Goal: Information Seeking & Learning: Learn about a topic

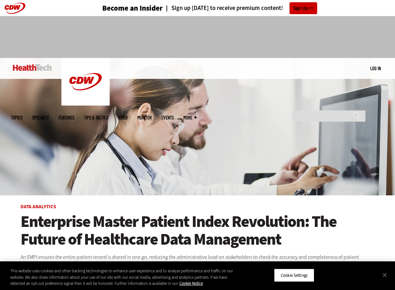
click at [368, 69] on div "MENU Log in Mobile menu Topics Artificial Intelligence Cloud Data Analytics Dat…" at bounding box center [197, 68] width 373 height 21
click at [372, 68] on link "Log in" at bounding box center [375, 68] width 11 height 6
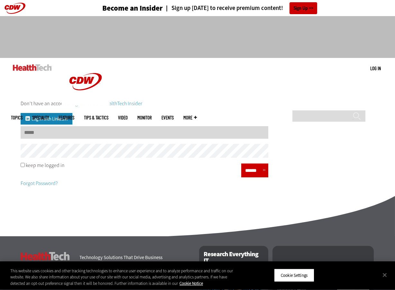
click at [33, 138] on input "Username" at bounding box center [145, 132] width 248 height 13
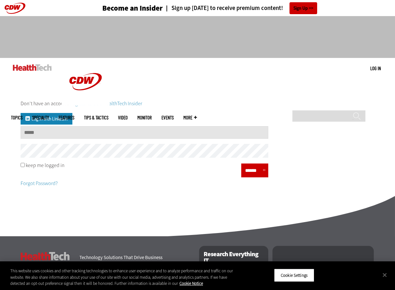
type input "**********"
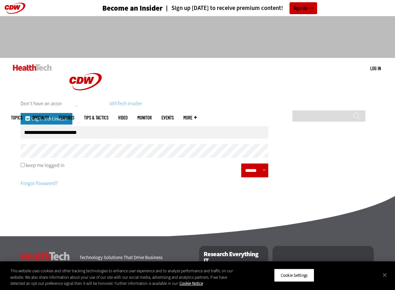
click at [247, 166] on div "******" at bounding box center [254, 170] width 27 height 14
click at [252, 171] on input "******" at bounding box center [252, 170] width 19 height 9
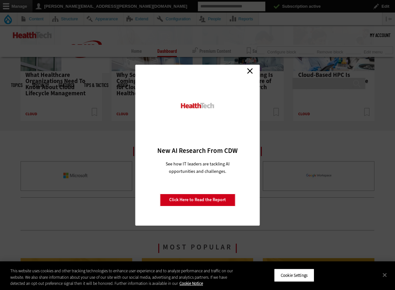
scroll to position [695, 0]
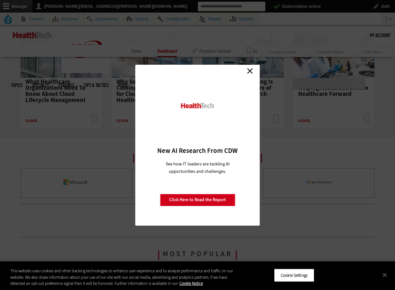
click at [248, 72] on link "Close" at bounding box center [250, 71] width 10 height 10
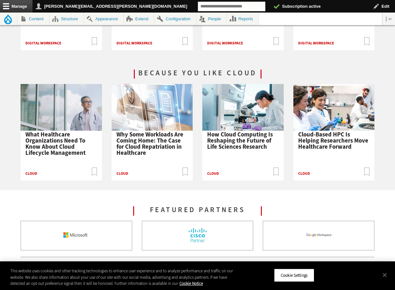
scroll to position [0, 0]
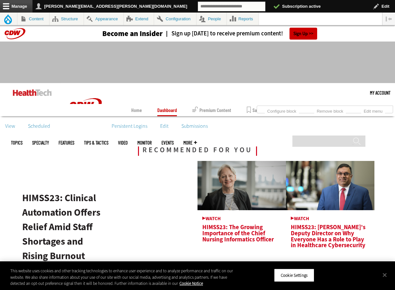
click at [38, 93] on img at bounding box center [32, 92] width 39 height 6
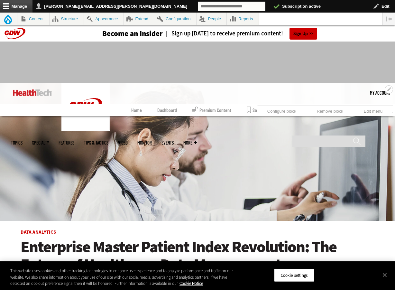
click at [121, 130] on img at bounding box center [197, 151] width 395 height 137
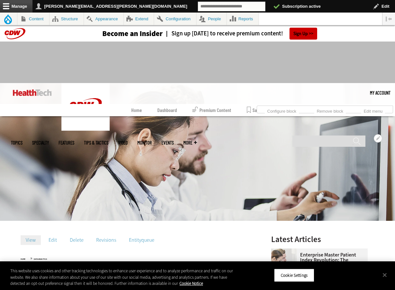
click at [74, 140] on link "Features" at bounding box center [67, 142] width 16 height 5
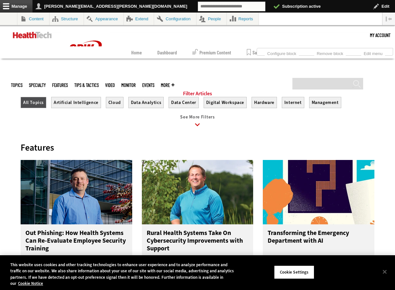
scroll to position [237, 0]
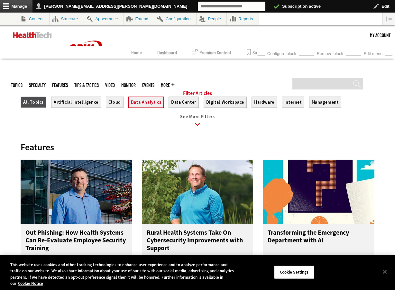
click at [137, 106] on button "Data Analytics" at bounding box center [145, 101] width 35 height 11
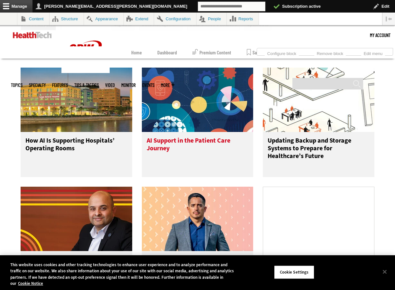
scroll to position [300, 0]
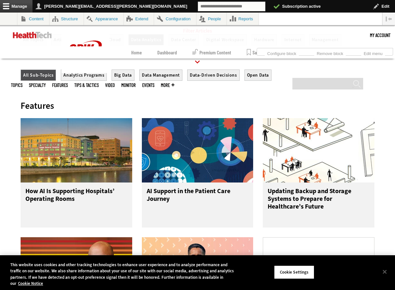
click at [252, 69] on link "See More Filters" at bounding box center [198, 61] width 354 height 18
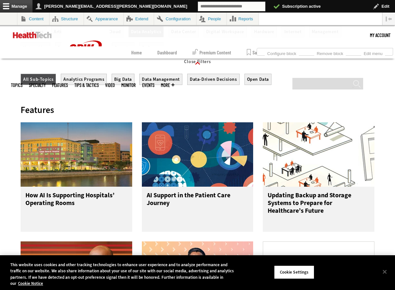
scroll to position [312, 0]
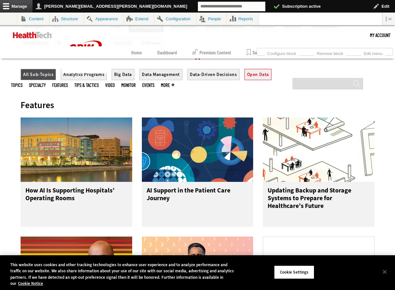
click at [258, 80] on button "Open Data" at bounding box center [257, 74] width 27 height 11
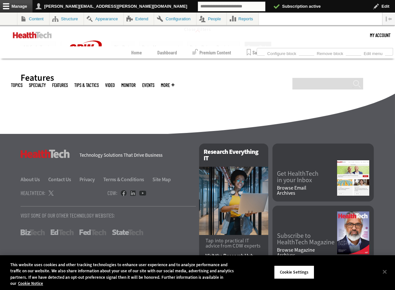
scroll to position [289, 0]
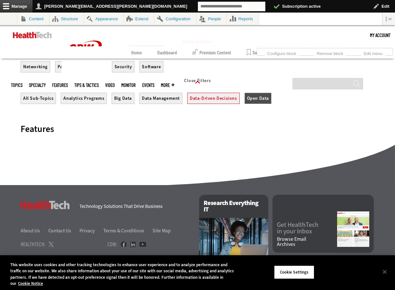
click at [224, 104] on button "Data-Driven Decisions" at bounding box center [213, 98] width 52 height 11
